Goal: Task Accomplishment & Management: Use online tool/utility

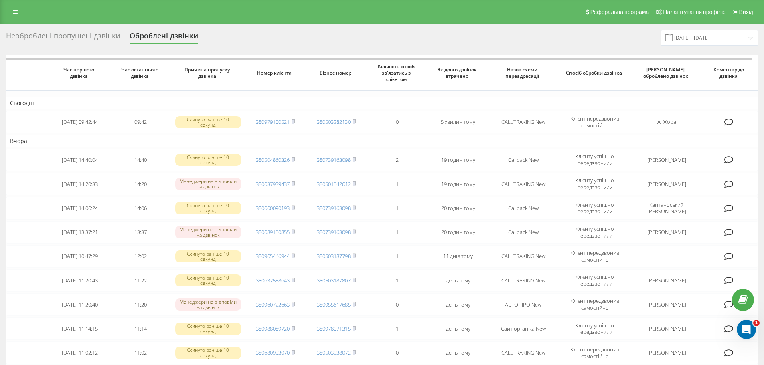
click at [81, 32] on div "Необроблені пропущені дзвінки" at bounding box center [63, 38] width 114 height 12
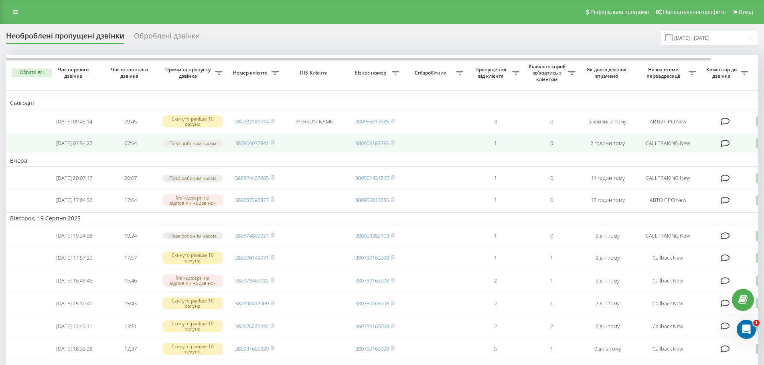
click at [727, 145] on icon at bounding box center [725, 144] width 9 height 8
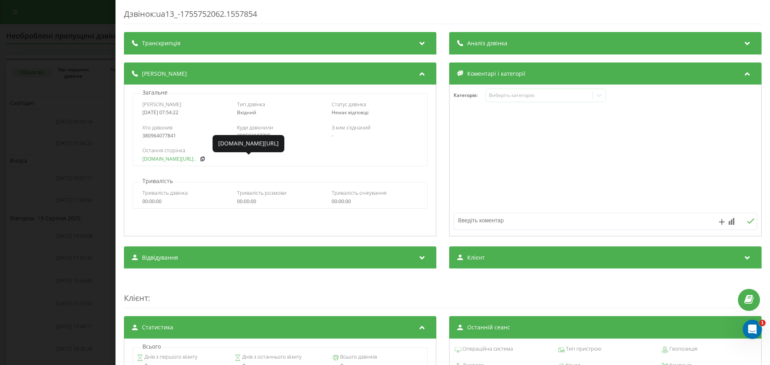
click at [169, 160] on link "[DOMAIN_NAME][URL].." at bounding box center [168, 159] width 53 height 6
click at [80, 142] on div "Дзвінок : ua13_-1755752062.1557854 Транскрипція Для AI-аналізу майбутніх дзвінк…" at bounding box center [385, 182] width 770 height 365
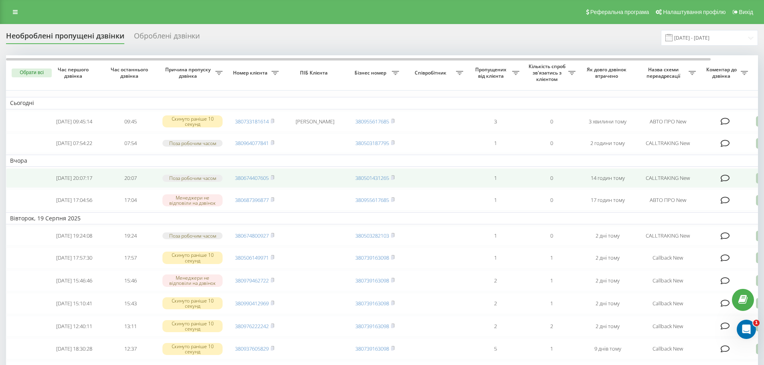
click at [725, 182] on icon at bounding box center [725, 178] width 9 height 8
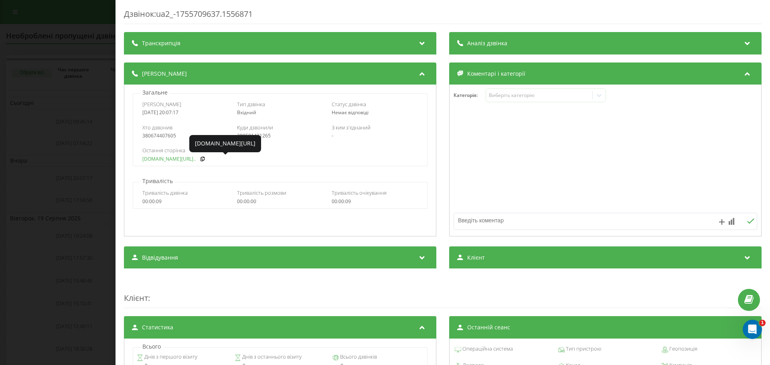
click at [162, 161] on link "[DOMAIN_NAME][URL].." at bounding box center [168, 159] width 53 height 6
drag, startPoint x: 47, startPoint y: 49, endPoint x: 34, endPoint y: 1, distance: 48.9
click at [47, 49] on div "Дзвінок : ua2_-1755709637.1556871 Транскрипція Для AI-аналізу майбутніх дзвінкі…" at bounding box center [385, 182] width 770 height 365
